Goal: Find specific page/section

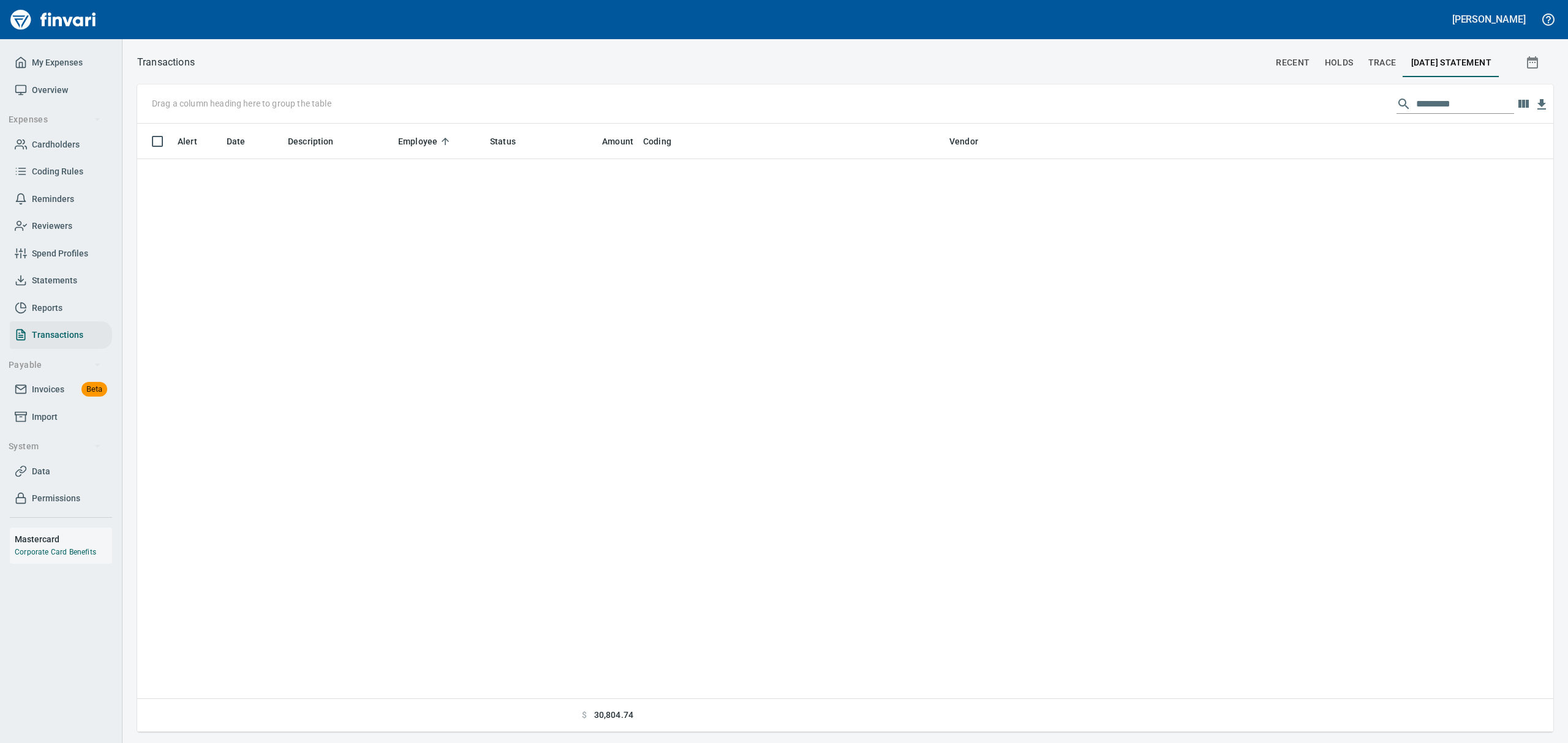
scroll to position [595, 1388]
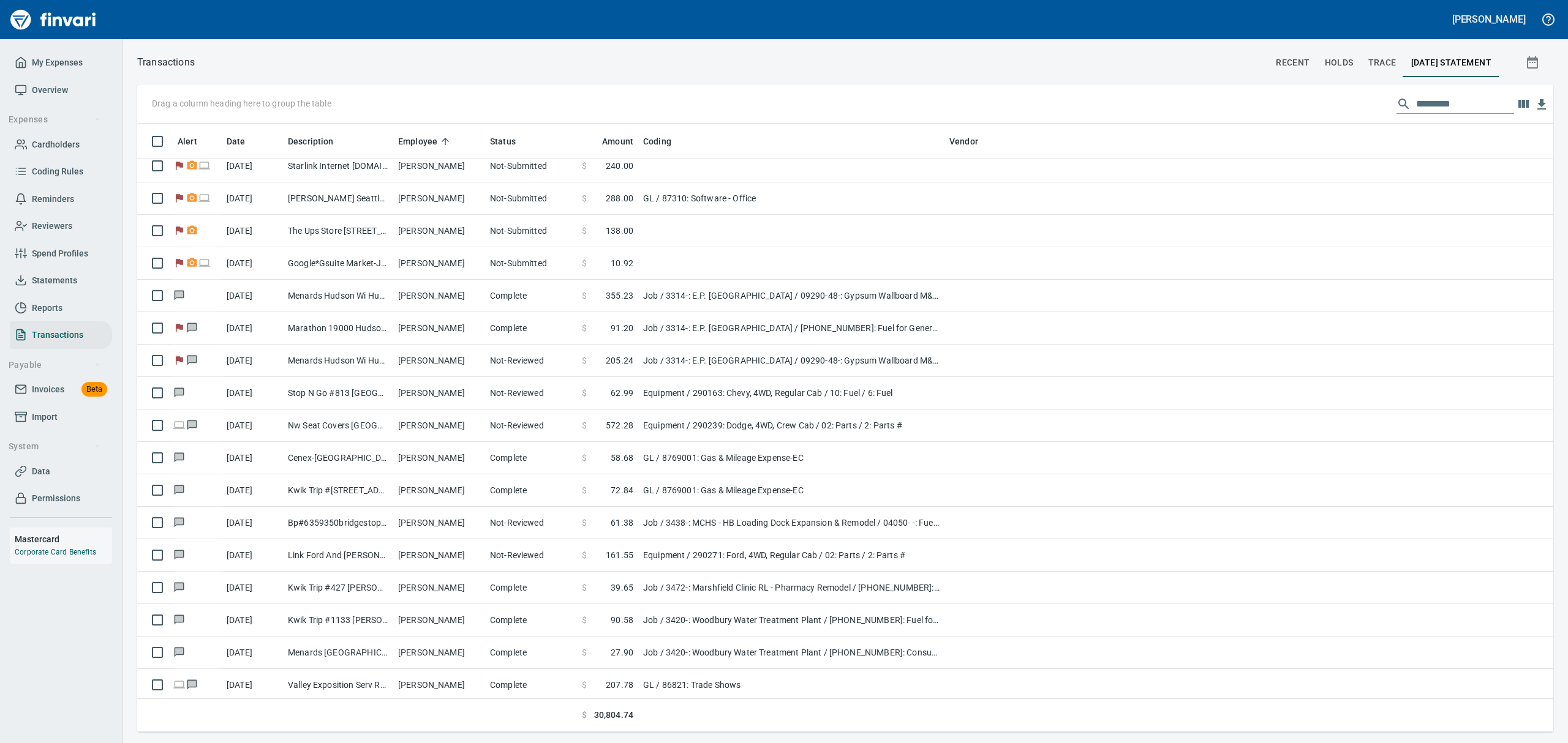
drag, startPoint x: 1074, startPoint y: 525, endPoint x: 519, endPoint y: 740, distance: 595.2
click at [1074, 525] on td at bounding box center [1310, 523] width 486 height 33
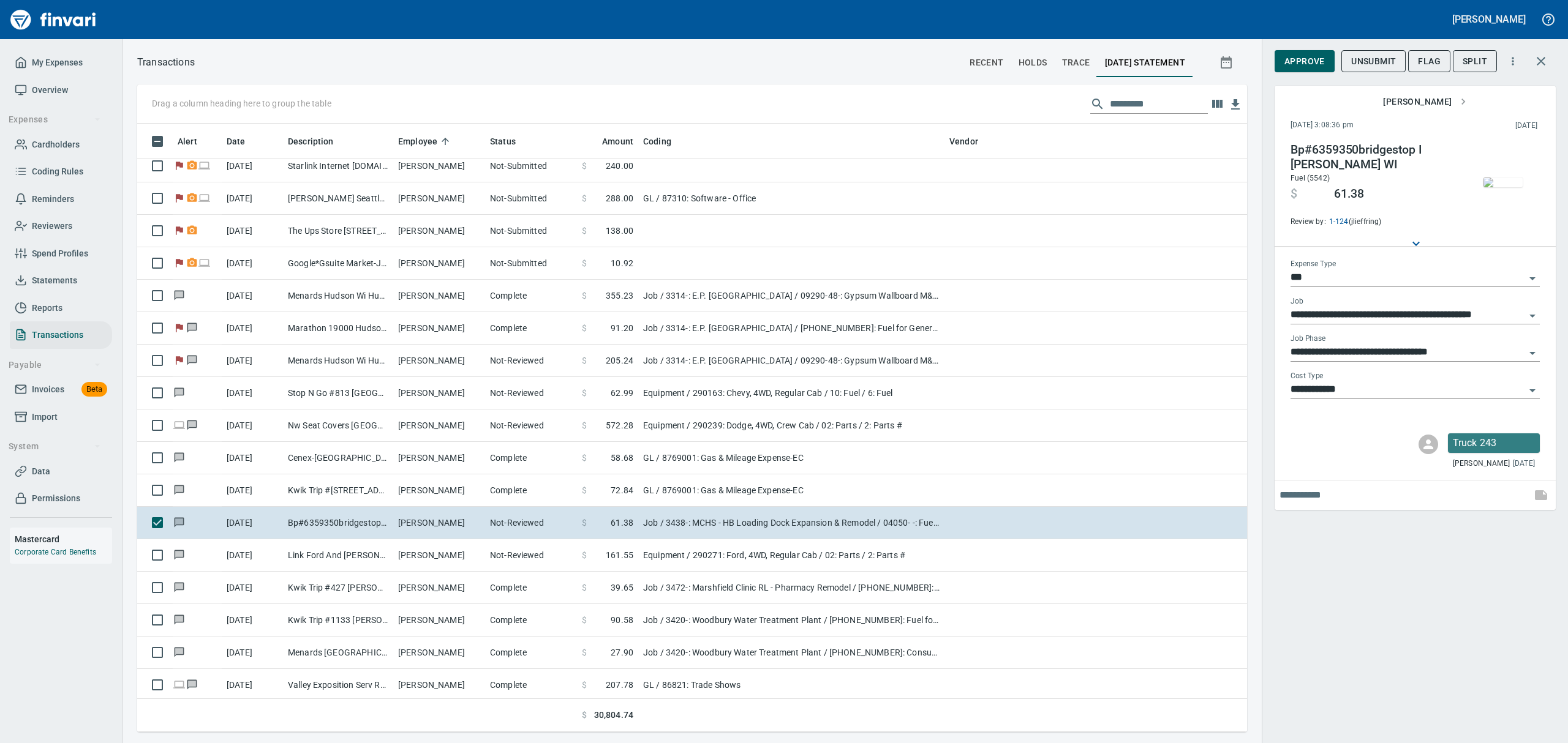
scroll to position [595, 1082]
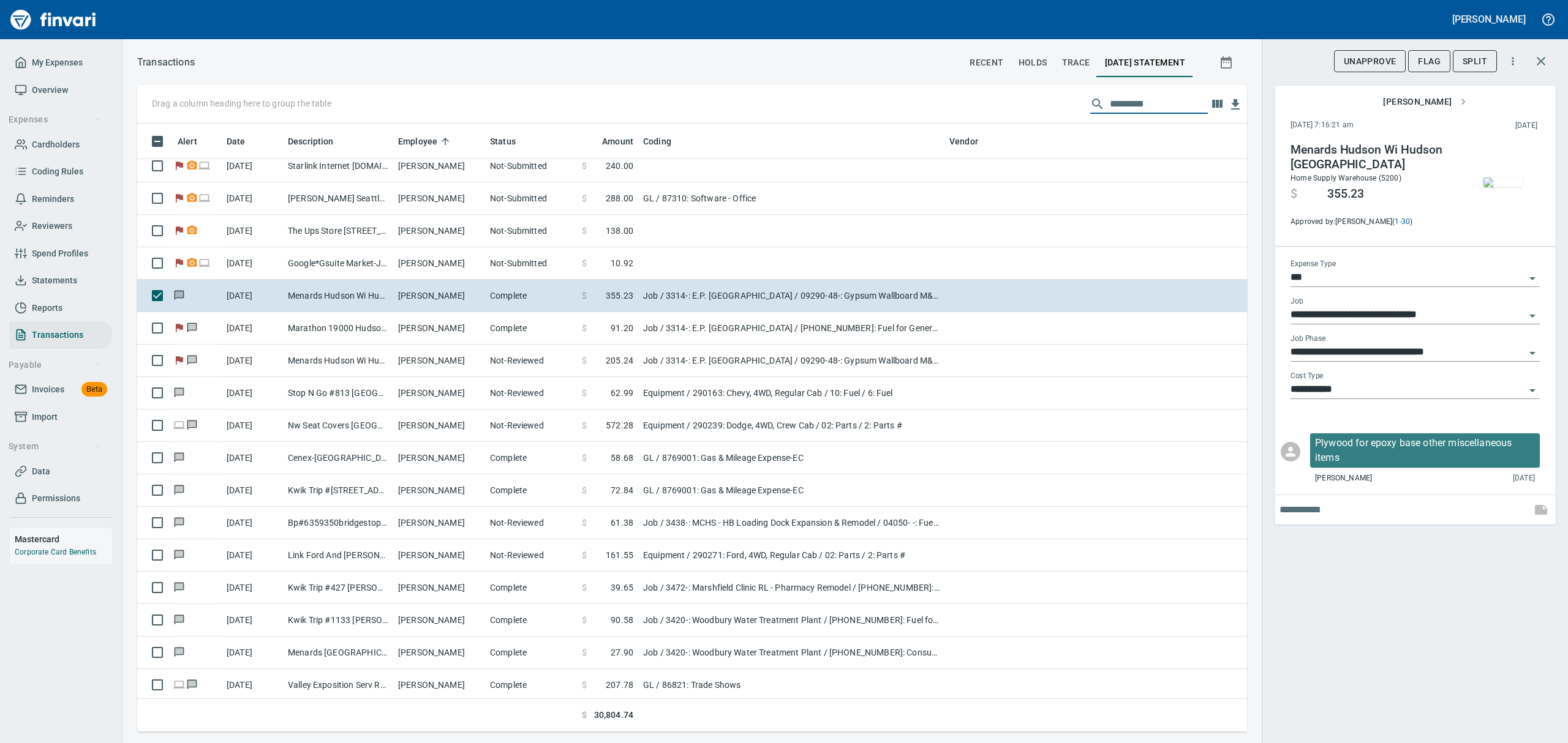
click at [1169, 105] on input "text" at bounding box center [1159, 103] width 98 height 20
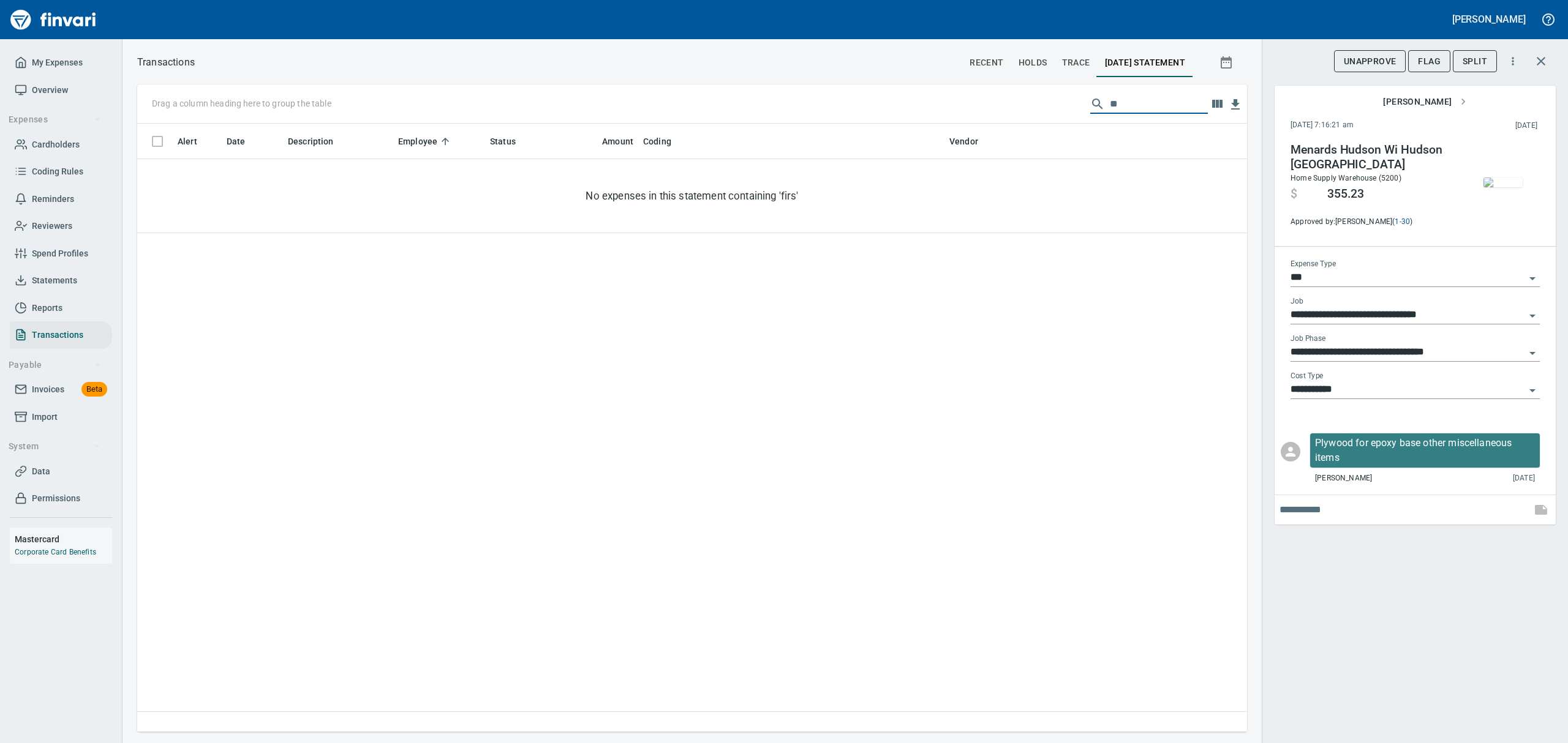
type input "*"
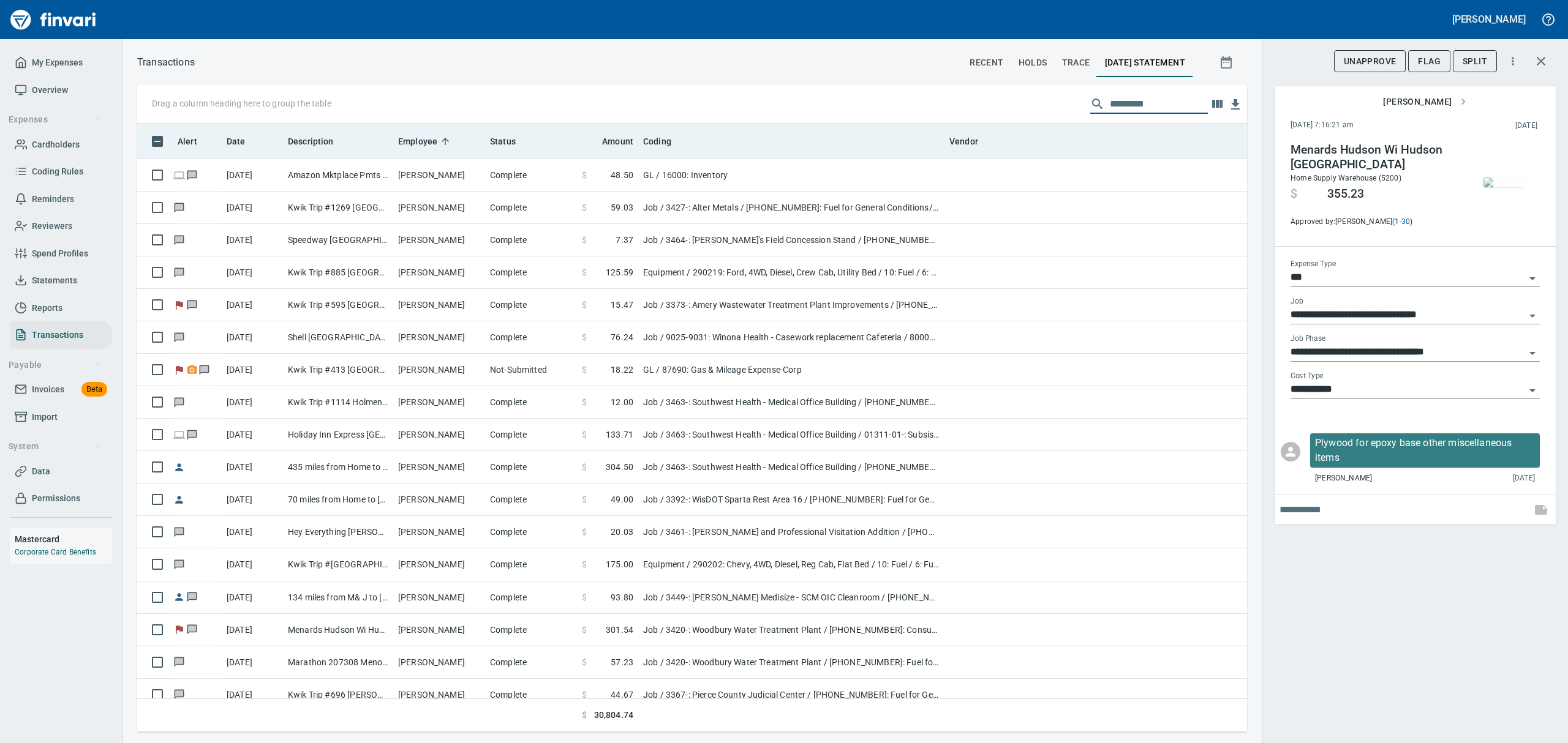
click at [430, 142] on span "Employee" at bounding box center [417, 140] width 39 height 15
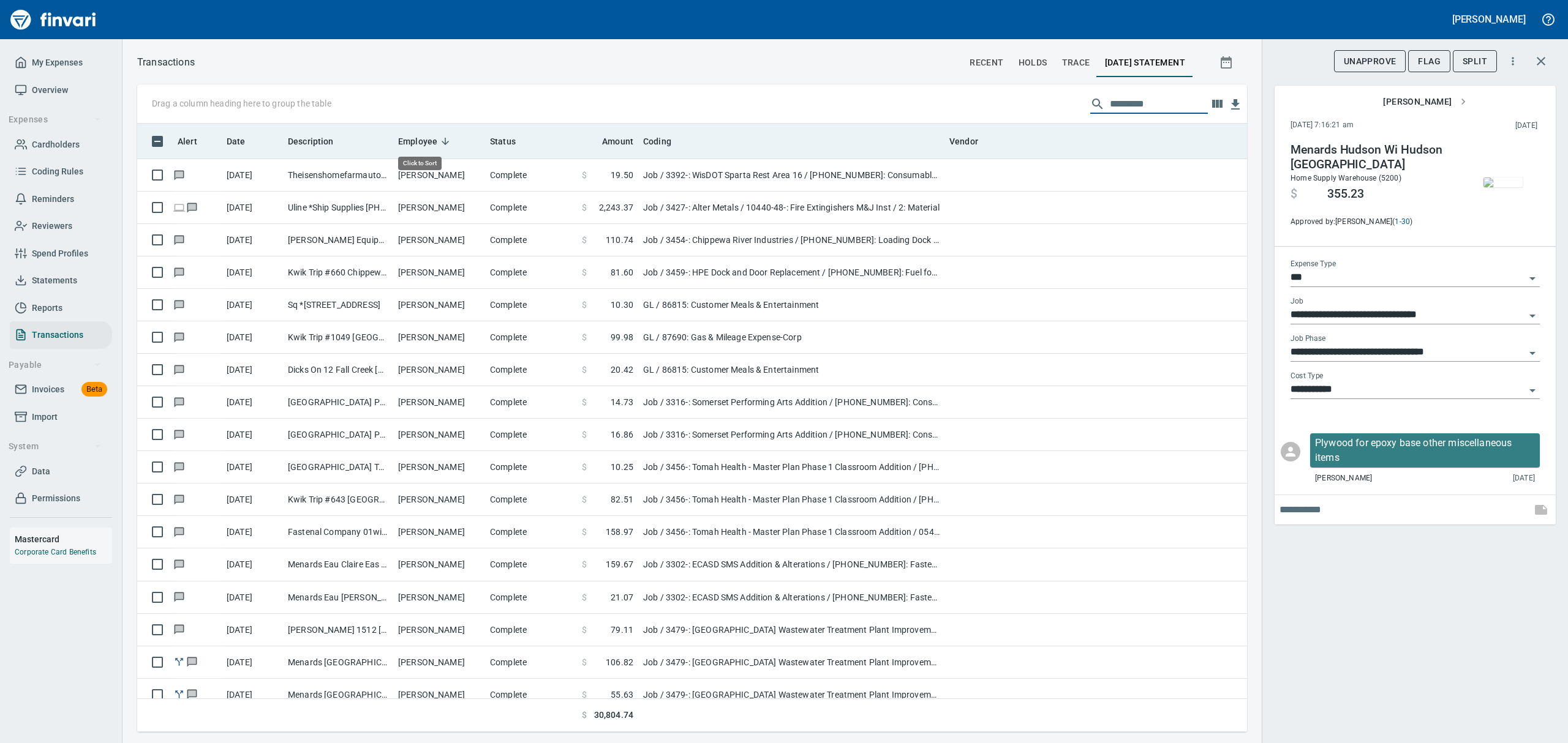
click at [434, 140] on span "Employee" at bounding box center [417, 140] width 39 height 15
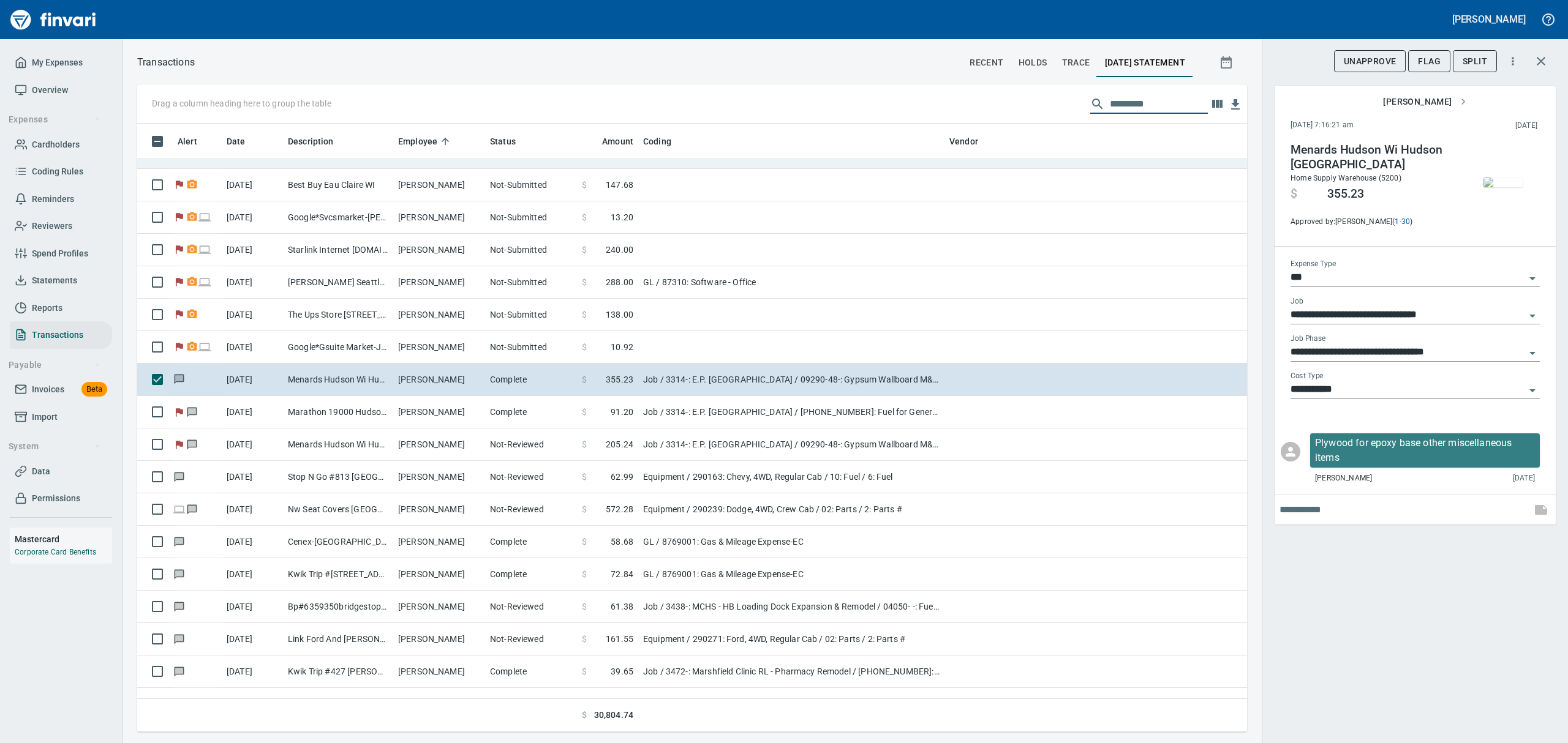
scroll to position [3917, 0]
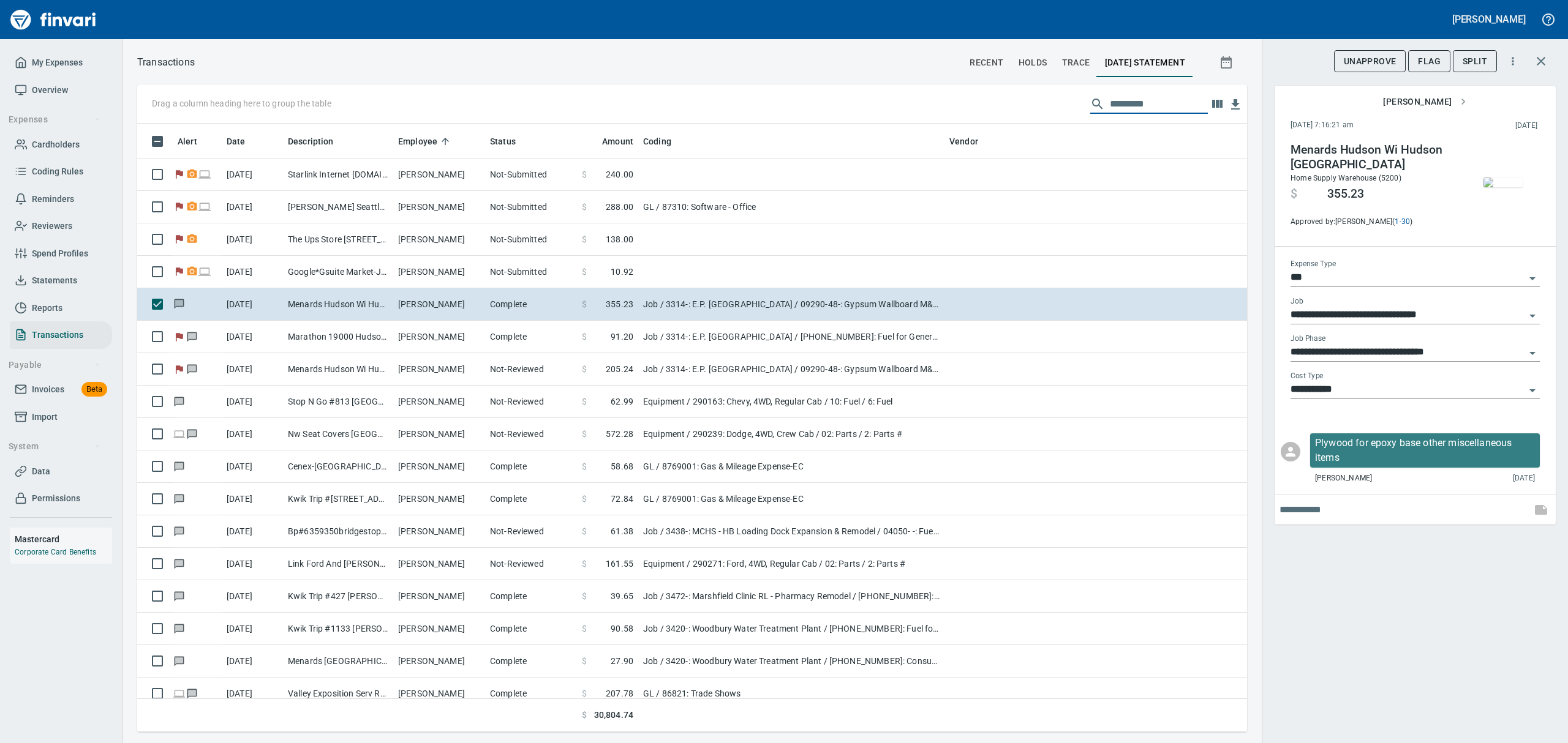
click at [1131, 102] on input "text" at bounding box center [1159, 103] width 98 height 20
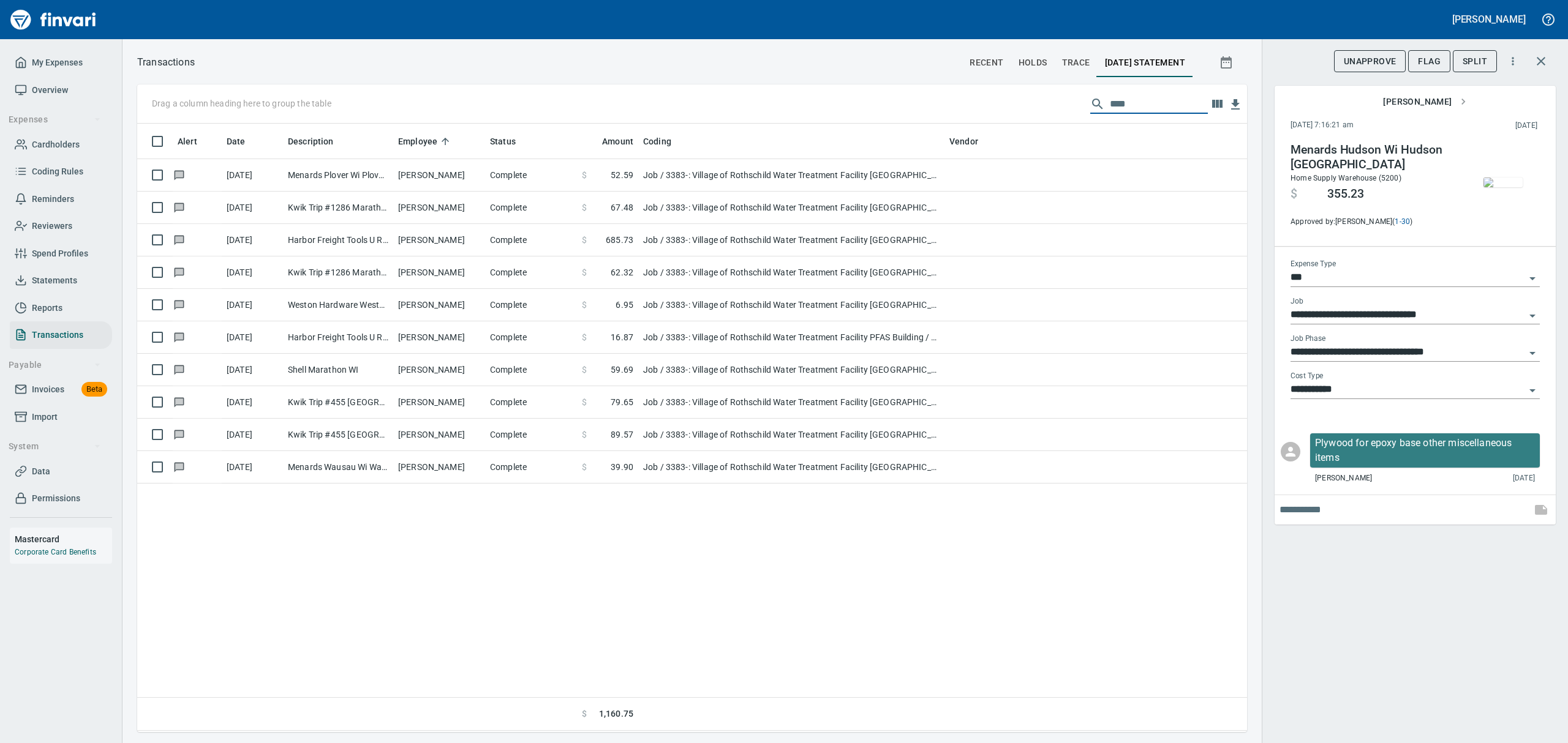
scroll to position [0, 0]
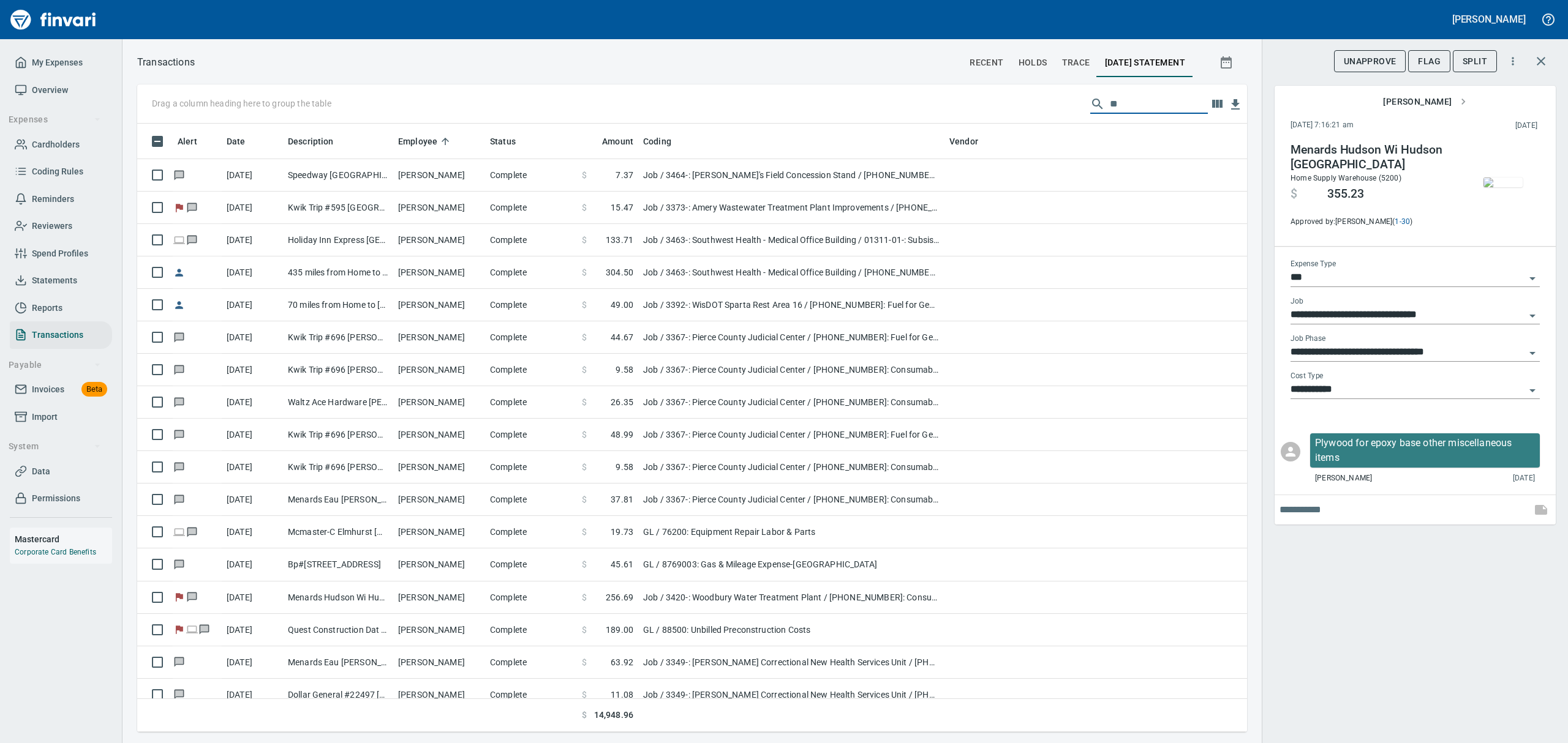
type input "*"
